Goal: Task Accomplishment & Management: Use online tool/utility

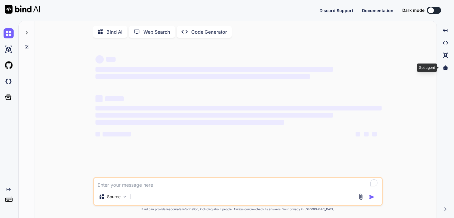
click at [445, 67] on icon at bounding box center [444, 67] width 5 height 4
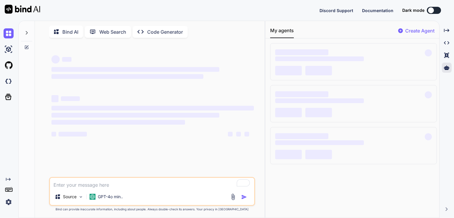
click at [436, 10] on button at bounding box center [433, 10] width 14 height 7
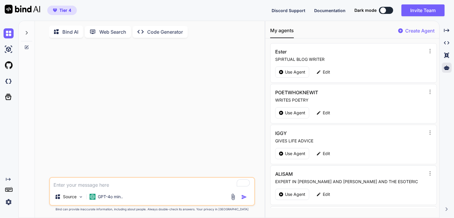
click at [382, 10] on div at bounding box center [383, 10] width 6 height 6
click at [385, 10] on button at bounding box center [386, 10] width 14 height 7
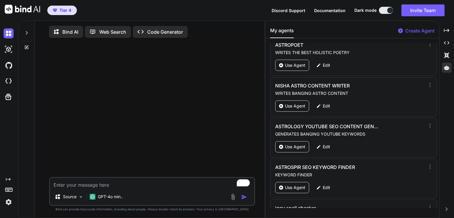
scroll to position [424, 0]
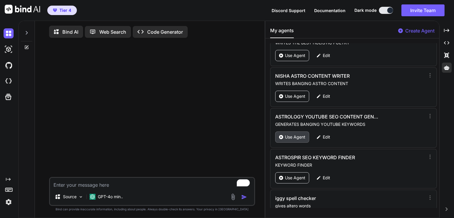
click at [299, 137] on div "Use Agent" at bounding box center [292, 136] width 34 height 11
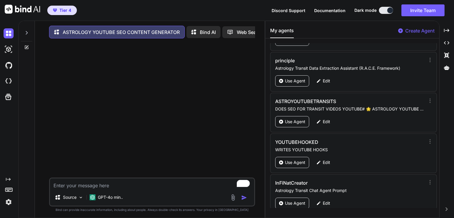
scroll to position [1054, 0]
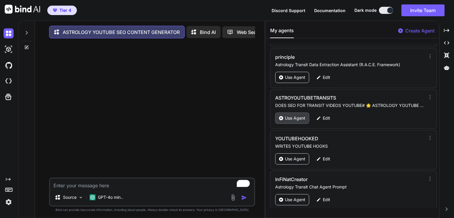
click at [298, 115] on p "Use Agent" at bounding box center [295, 118] width 20 height 6
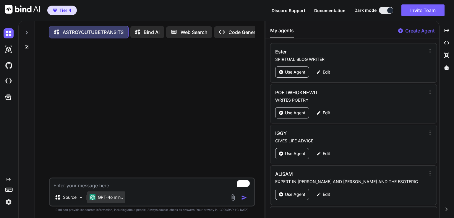
click at [107, 200] on p "GPT-4o min.." at bounding box center [110, 197] width 25 height 6
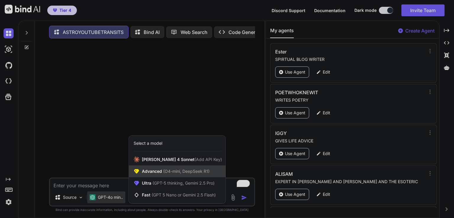
click at [171, 174] on span "(O4-mini, DeepSeek R1)" at bounding box center [186, 171] width 48 height 5
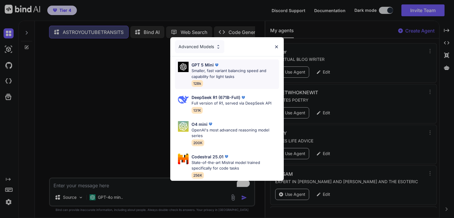
click at [210, 69] on p "Smaller, fast variant balancing speed and capability for light tasks" at bounding box center [234, 74] width 87 height 12
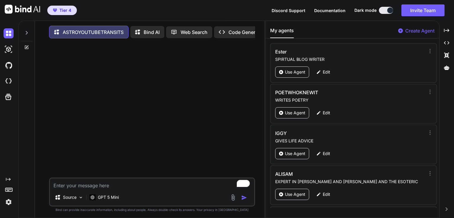
click at [77, 189] on textarea "To enrich screen reader interactions, please activate Accessibility in Grammarl…" at bounding box center [152, 183] width 204 height 11
paste textarea "Super Full Hunter’s Moon in Pisces [DATE]"
type textarea "x"
type textarea "Super Full Hunter’s Moon in Pisces [DATE]"
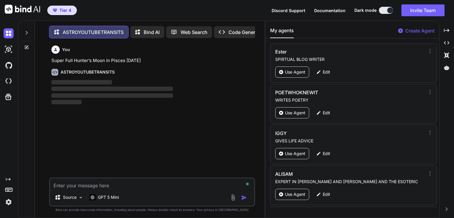
scroll to position [2, 0]
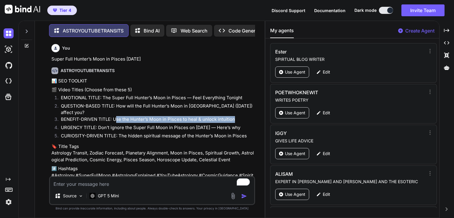
drag, startPoint x: 116, startPoint y: 114, endPoint x: 233, endPoint y: 115, distance: 116.6
click at [233, 116] on li "BENEFIT-DRIVEN TITLE: Use the Hunter’s Moon in Pisces to heal & unlock intuition" at bounding box center [155, 120] width 198 height 8
copy li "se the Hunter’s Moon in Pisces to heal & unlock intuition"
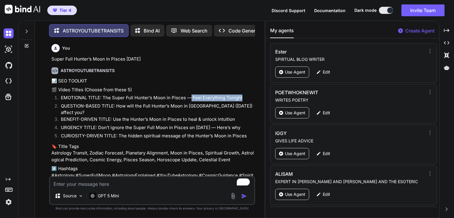
drag, startPoint x: 190, startPoint y: 97, endPoint x: 242, endPoint y: 99, distance: 51.7
click at [242, 99] on li "EMOTIONAL TITLE: The Super Full Hunter’s Moon in Pisces — Feel Everything Tonig…" at bounding box center [155, 98] width 198 height 8
copy li "Feel Everything Tonight"
click at [120, 143] on p "🔖 Title Tags Astrology Transit, Zodiac Forecast, Planetary Alignment, Moon in P…" at bounding box center [152, 153] width 202 height 20
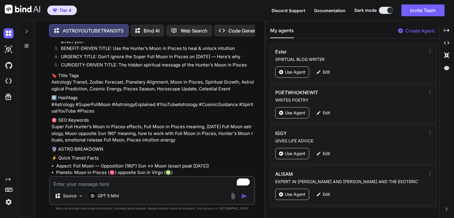
scroll to position [83, 0]
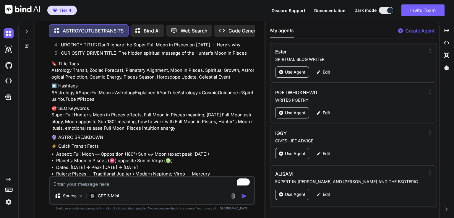
drag, startPoint x: 51, startPoint y: 109, endPoint x: 177, endPoint y: 124, distance: 126.7
click at [177, 124] on p "🎯 SEO Keywords Super Full Hunter’s Moon in Pisces effects, Full Moon in Pisces …" at bounding box center [152, 118] width 202 height 27
drag, startPoint x: 154, startPoint y: 120, endPoint x: 96, endPoint y: 120, distance: 57.6
click at [96, 120] on p "🎯 SEO Keywords Super Full Hunter’s Moon in Pisces effects, Full Moon in Pisces …" at bounding box center [152, 118] width 202 height 27
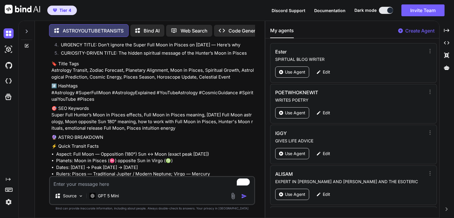
click at [73, 115] on p "🎯 SEO Keywords Super Full Hunter’s Moon in Pisces effects, Full Moon in Pisces …" at bounding box center [152, 118] width 202 height 27
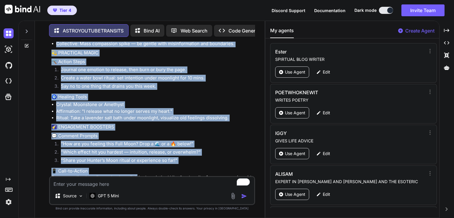
scroll to position [303, 0]
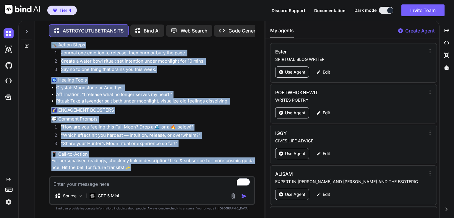
drag, startPoint x: 51, startPoint y: 109, endPoint x: 132, endPoint y: 161, distance: 96.2
click at [132, 161] on div "You Super Full Hunter’s Moon in Pisces [DATE] ASTROYOUTUBETRANSITS 📊 SEO TOOLKI…" at bounding box center [152, 109] width 205 height 134
copy div "uper Full Hunter’s Moon in Pisces effects, Full Moon in Pisces meaning, October…"
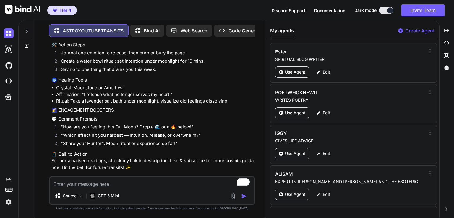
click at [79, 182] on textarea "To enrich screen reader interactions, please activate Accessibility in Grammarl…" at bounding box center [152, 182] width 204 height 11
paste textarea "Jupiter transit in [MEDICAL_DATA] [DATE] to [DATE]"
type textarea "x"
type textarea "Jupiter transit in [MEDICAL_DATA] [DATE] to [DATE]"
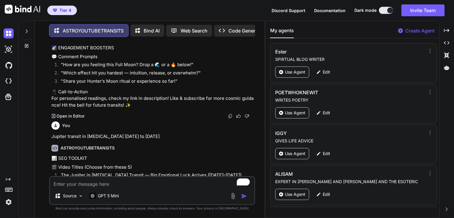
paste textarea "Mars transit in scorpio [DATE] to [DATE]"
type textarea "x"
type textarea "Mars transit in scorpio [DATE] to [DATE]"
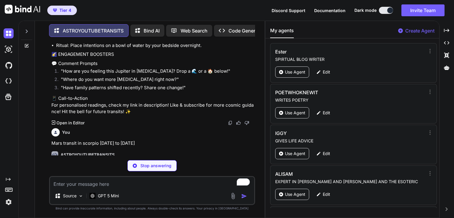
paste textarea "Chiron retrograde in pisces [DATE] to the [DATE]"
type textarea "x"
type textarea "Chiron retrograde in pisces [DATE] to the [DATE]"
type textarea "x"
type textarea "Chiron retrograde in pisces [DATE] to the [DATE]"
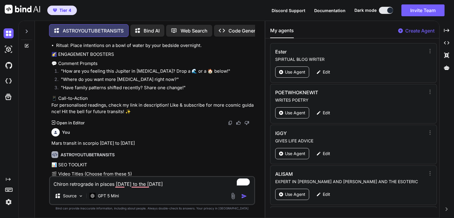
click at [245, 195] on img "button" at bounding box center [244, 196] width 6 height 6
type textarea "x"
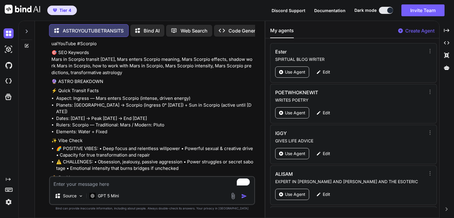
scroll to position [1241, 0]
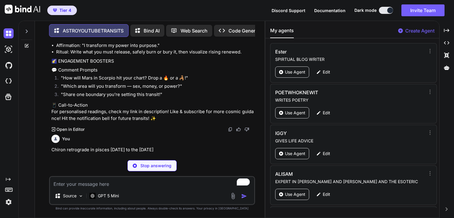
type textarea "x"
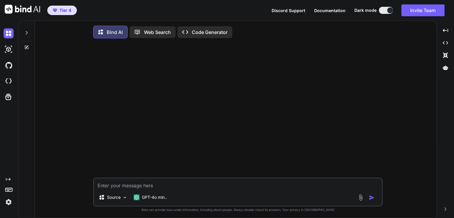
type textarea "x"
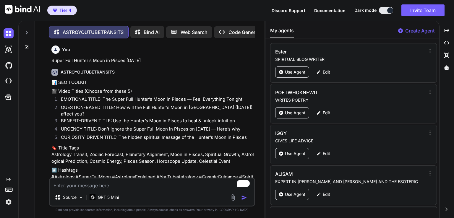
scroll to position [1241, 0]
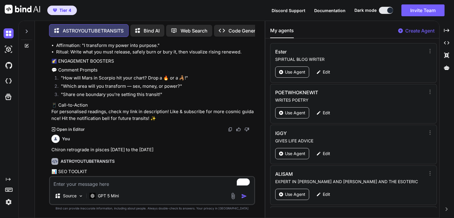
click at [120, 102] on p "📱 Call-to-Action For personalised readings, check my link in description! Like …" at bounding box center [152, 112] width 202 height 20
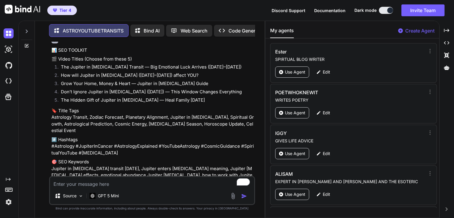
scroll to position [450, 0]
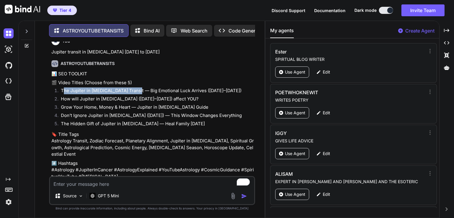
drag, startPoint x: 62, startPoint y: 85, endPoint x: 137, endPoint y: 88, distance: 75.0
click at [137, 88] on li "The Jupiter in [MEDICAL_DATA] Transit — Big Emotional Luck Arrives ([DATE]–[DAT…" at bounding box center [155, 91] width 198 height 8
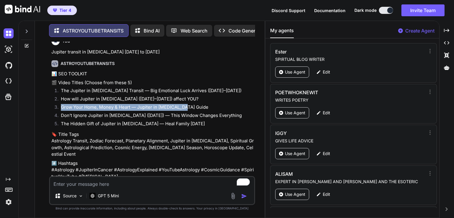
drag, startPoint x: 57, startPoint y: 102, endPoint x: 185, endPoint y: 102, distance: 127.3
click at [185, 104] on li "Grow Your Home, Money & Heart — Jupiter in [MEDICAL_DATA] Guide" at bounding box center [155, 108] width 198 height 8
copy li "Grow Your Home, Money & Heart — Jupiter in [MEDICAL_DATA] Guid"
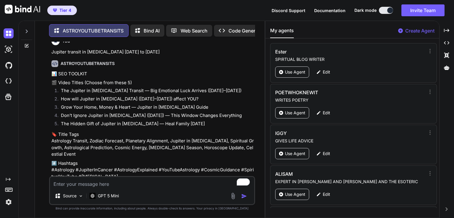
click at [97, 160] on p "#️⃣ Hashtags #Astrology #JupiterInCancer #AstrologyExplained #YouTubeAstrology …" at bounding box center [152, 170] width 202 height 20
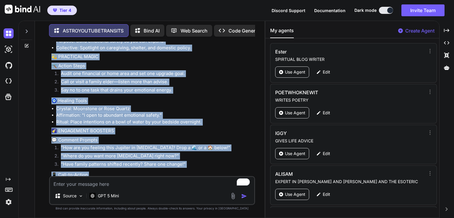
scroll to position [756, 0]
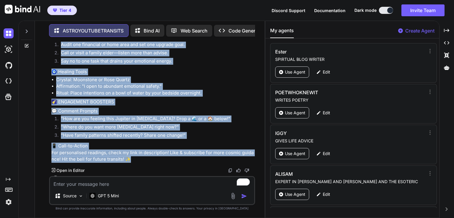
drag, startPoint x: 51, startPoint y: 121, endPoint x: 169, endPoint y: 149, distance: 120.8
click at [169, 149] on div "You Super Full Hunter’s Moon in Pisces [DATE] ASTROYOUTUBETRANSITS 📊 SEO TOOLKI…" at bounding box center [152, 109] width 205 height 134
copy div "loremi do Sitame consect Adi 85 8842, Elitsed doeius Tempor incidid, Utlabor Et…"
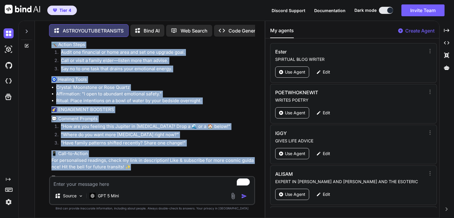
click at [132, 84] on ul "Crystal: Moonstone or Rose Quartz Affirmation: "I open to abundant emotional sa…" at bounding box center [152, 94] width 202 height 20
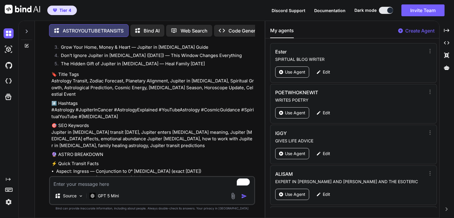
scroll to position [508, 0]
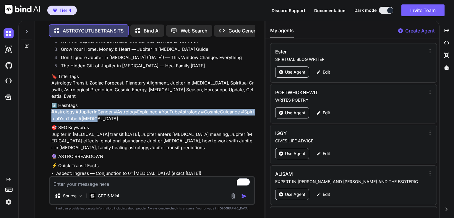
drag, startPoint x: 51, startPoint y: 99, endPoint x: 106, endPoint y: 106, distance: 55.0
click at [106, 106] on p "#️⃣ Hashtags #Astrology #JupiterInCancer #AstrologyExplained #YouTubeAstrology …" at bounding box center [152, 112] width 202 height 20
copy p "#Astrology #JupiterInCancer #AstrologyExplained #YouTubeAstrology #CosmicGuidan…"
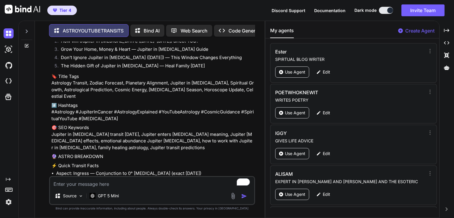
click at [84, 124] on p "🎯 SEO Keywords Jupiter in [MEDICAL_DATA] transit [DATE], Jupiter enters [MEDICA…" at bounding box center [152, 137] width 202 height 27
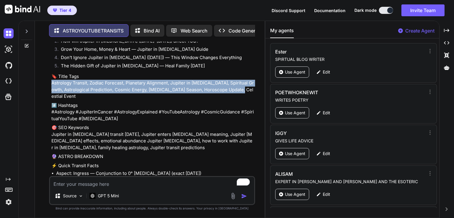
drag, startPoint x: 51, startPoint y: 76, endPoint x: 245, endPoint y: 85, distance: 194.8
click at [245, 85] on div "You Super Full Hunter’s Moon in Pisces [DATE] ASTROYOUTUBETRANSITS 📊 SEO TOOLKI…" at bounding box center [152, 109] width 205 height 134
copy p "strology Transit, Zodiac Forecast, Planetary Alignment, Jupiter in [MEDICAL_DAT…"
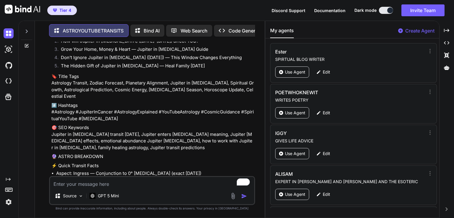
click at [144, 124] on p "🎯 SEO Keywords Jupiter in [MEDICAL_DATA] transit [DATE], Jupiter enters [MEDICA…" at bounding box center [152, 137] width 202 height 27
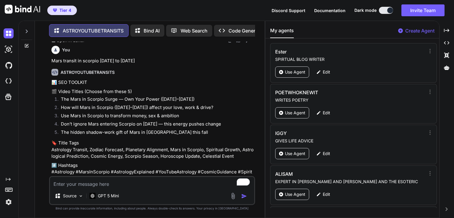
scroll to position [898, 0]
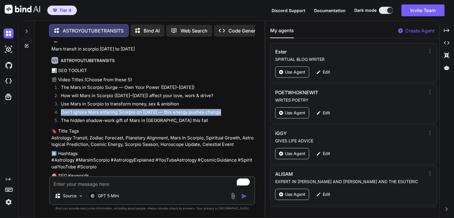
drag, startPoint x: 61, startPoint y: 100, endPoint x: 220, endPoint y: 100, distance: 158.6
click at [220, 109] on li "Don’t ignore Mars entering Scorpio on [DATE] — this energy pushes change" at bounding box center [155, 113] width 198 height 8
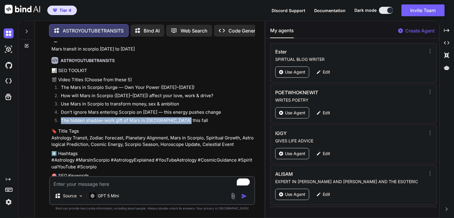
drag, startPoint x: 185, startPoint y: 110, endPoint x: 61, endPoint y: 108, distance: 123.2
click at [61, 117] on li "The hidden shadow-work gift of Mars in [GEOGRAPHIC_DATA] this fall" at bounding box center [155, 121] width 198 height 8
copy li "The hidden shadow-work gift of Mars in [GEOGRAPHIC_DATA] this fall"
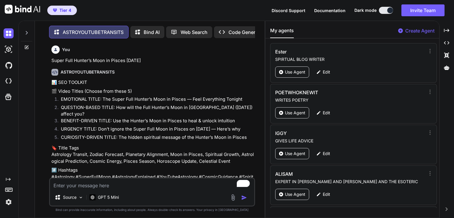
scroll to position [898, 0]
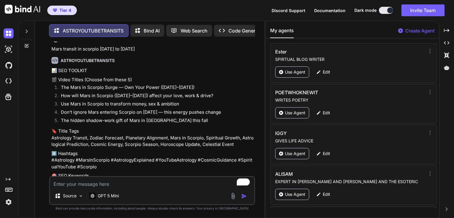
click at [56, 172] on p "🎯 SEO Keywords Mars in Scorpio transit [DATE], Mars enters Scorpio meaning, Mar…" at bounding box center [152, 185] width 202 height 27
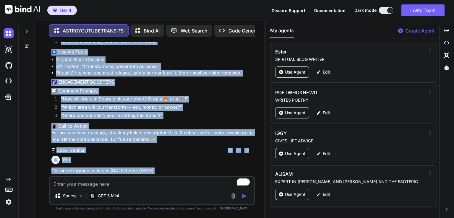
scroll to position [1239, 0]
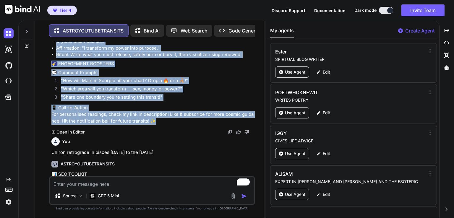
drag, startPoint x: 53, startPoint y: 71, endPoint x: 165, endPoint y: 102, distance: 116.1
copy div "#️⃣ Hashtags #Astrology #MarsInScorpio #AstrologyExplained #YouTubeAstrology #C…"
click at [100, 105] on p "📱 Call-to-Action For personalised readings, check my link in description! Like …" at bounding box center [152, 115] width 202 height 20
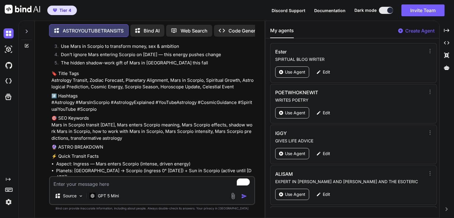
scroll to position [943, 0]
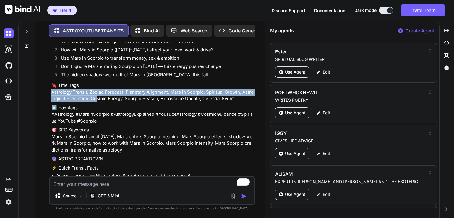
drag, startPoint x: 50, startPoint y: 80, endPoint x: 94, endPoint y: 84, distance: 44.8
click at [94, 84] on div "You Super Full Hunter’s Moon in Pisces [DATE] ASTROYOUTUBETRANSITS 📊 SEO TOOLKI…" at bounding box center [152, 130] width 206 height 176
click at [86, 82] on p "🔖 Title Tags Astrology Transit, Zodiac Forecast, Planetary Alignment, Mars in S…" at bounding box center [152, 92] width 202 height 20
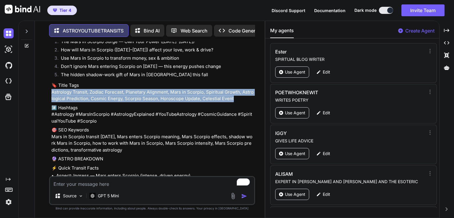
drag, startPoint x: 235, startPoint y: 89, endPoint x: 52, endPoint y: 81, distance: 183.6
click at [51, 82] on p "🔖 Title Tags Astrology Transit, Zodiac Forecast, Planetary Alignment, Mars in S…" at bounding box center [152, 92] width 202 height 20
copy p "strology Transit, Zodiac Forecast, Planetary Alignment, Mars in Scorpio, Spirit…"
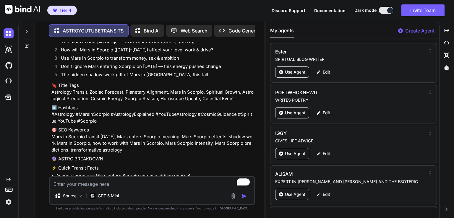
click at [106, 160] on div "📊 SEO TOOLKIT 🎬 Video Titles (Choose from these 5) The Mars in Scorpio Surge — …" at bounding box center [152, 221] width 202 height 398
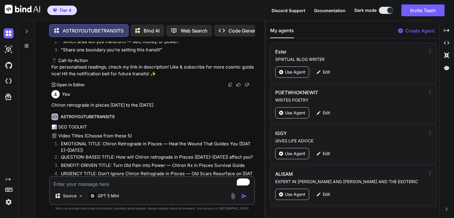
scroll to position [1298, 0]
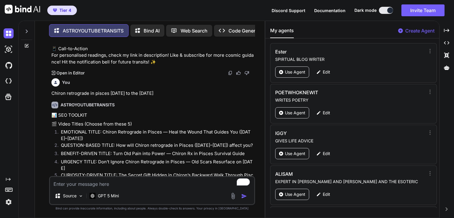
drag, startPoint x: 50, startPoint y: 74, endPoint x: 205, endPoint y: 76, distance: 155.0
click at [205, 76] on div "You Super Full Hunter’s Moon in Pisces [DATE] ASTROYOUTUBETRANSITS 📊 SEO TOOLKI…" at bounding box center [152, 130] width 206 height 176
click at [142, 129] on li "EMOTIONAL TITLE: Chiron Retrograde in Pisces — Heal the Wound That Guides You (…" at bounding box center [155, 135] width 198 height 13
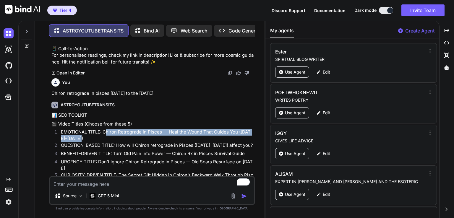
drag, startPoint x: 105, startPoint y: 113, endPoint x: 118, endPoint y: 120, distance: 14.3
click at [118, 129] on li "EMOTIONAL TITLE: Chiron Retrograde in Pisces — Heal the Wound That Guides You (…" at bounding box center [155, 135] width 198 height 13
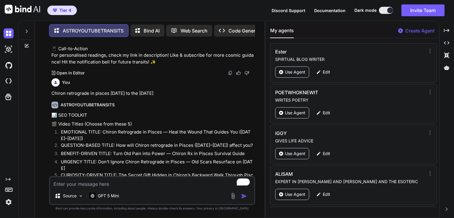
click at [104, 129] on li "EMOTIONAL TITLE: Chiron Retrograde in Pisces — Heal the Wound That Guides You (…" at bounding box center [155, 135] width 198 height 13
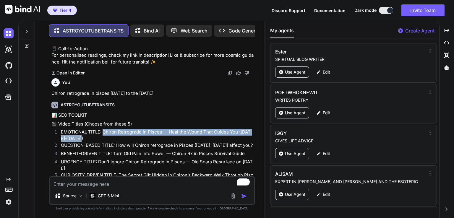
drag, startPoint x: 104, startPoint y: 113, endPoint x: 106, endPoint y: 119, distance: 7.0
click at [106, 129] on li "EMOTIONAL TITLE: Chiron Retrograde in Pisces — Heal the Wound That Guides You (…" at bounding box center [155, 135] width 198 height 13
copy li "Chiron Retrograde in Pisces — Heal the Wound That Guides You (Oct 31–Jan 2)"
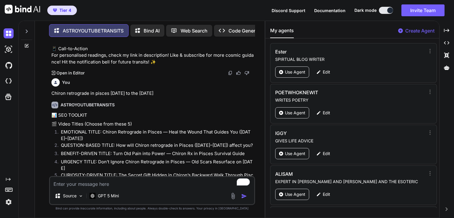
click at [86, 129] on li "EMOTIONAL TITLE: Chiron Retrograde in Pisces — Heal the Wound That Guides You (…" at bounding box center [155, 135] width 198 height 13
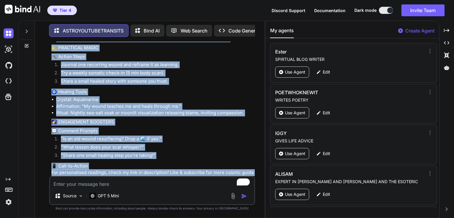
scroll to position [1637, 0]
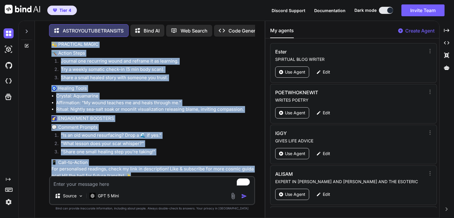
drag, startPoint x: 53, startPoint y: 81, endPoint x: 130, endPoint y: 163, distance: 112.6
copy div "#️⃣ Hashtags #Astrology #ChironRetrograde #AstrologyExplained #YouTubeAstrology…"
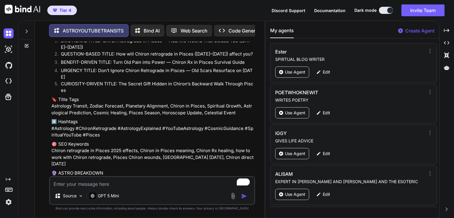
scroll to position [1377, 0]
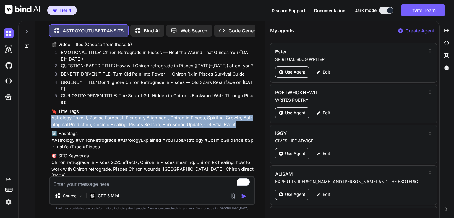
drag, startPoint x: 51, startPoint y: 104, endPoint x: 232, endPoint y: 111, distance: 181.5
click at [239, 113] on div "You Super Full Hunter’s Moon in Pisces [DATE] ASTROYOUTUBETRANSITS 📊 SEO TOOLKI…" at bounding box center [152, 109] width 205 height 134
copy p "strology Transit, Zodiac Forecast, Planetary Alignment, Chiron in Pisces, Spiri…"
